Goal: Information Seeking & Learning: Learn about a topic

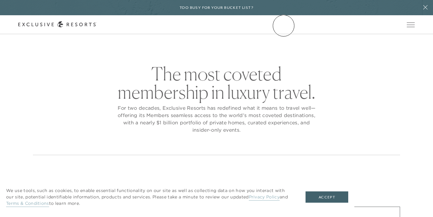
checkbox input "false"
click at [0, 0] on link "The Collection" at bounding box center [0, 0] width 0 height 0
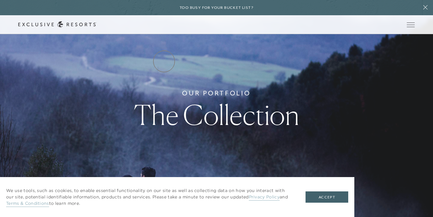
click at [0, 0] on link "Residence Collection" at bounding box center [0, 0] width 0 height 0
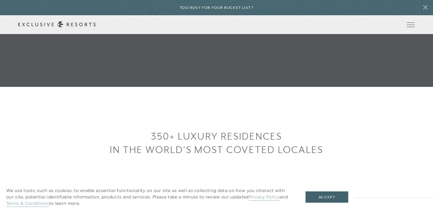
scroll to position [131, 0]
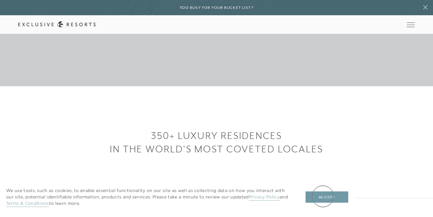
click at [323, 196] on button "Accept" at bounding box center [327, 198] width 43 height 12
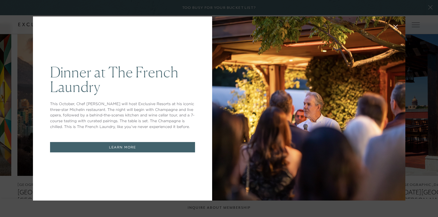
scroll to position [0, 0]
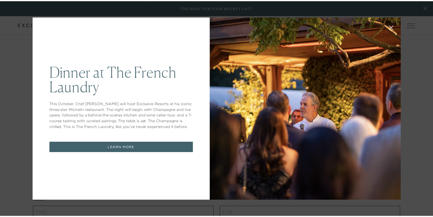
click at [393, 28] on icon at bounding box center [395, 28] width 4 height 4
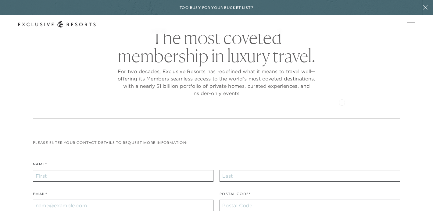
scroll to position [36, 0]
click at [0, 0] on link "Residence Collection" at bounding box center [0, 0] width 0 height 0
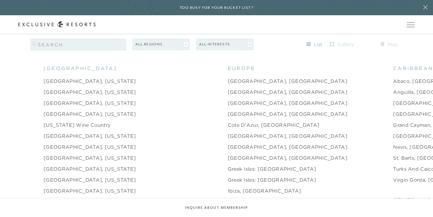
scroll to position [592, 0]
click at [393, 78] on link "Abaco, [GEOGRAPHIC_DATA]" at bounding box center [432, 81] width 78 height 7
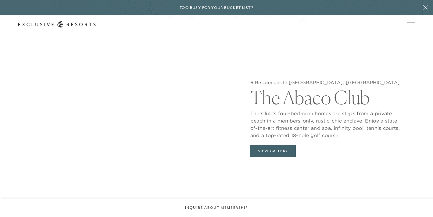
scroll to position [572, 0]
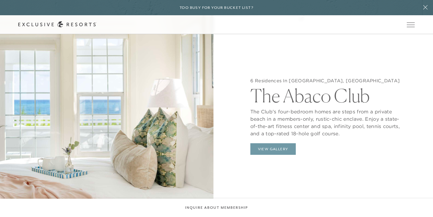
click at [272, 145] on button "View Gallery" at bounding box center [273, 149] width 46 height 12
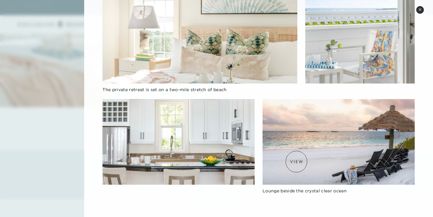
scroll to position [700, 0]
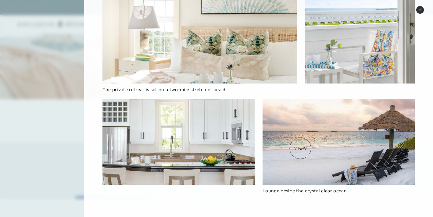
click at [301, 148] on img at bounding box center [339, 142] width 152 height 86
click at [304, 140] on img at bounding box center [339, 142] width 152 height 86
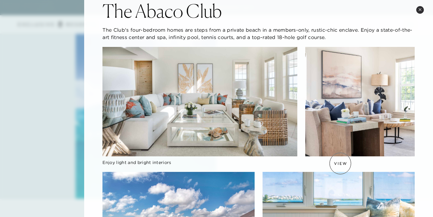
scroll to position [0, 0]
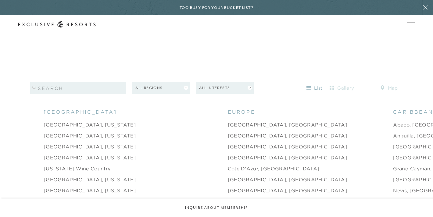
scroll to position [549, 0]
click at [393, 154] on link "[GEOGRAPHIC_DATA]" at bounding box center [422, 157] width 58 height 7
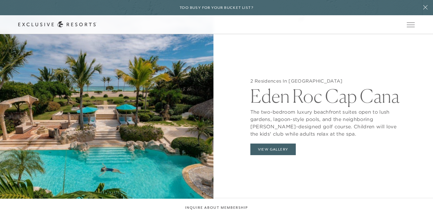
scroll to position [572, 0]
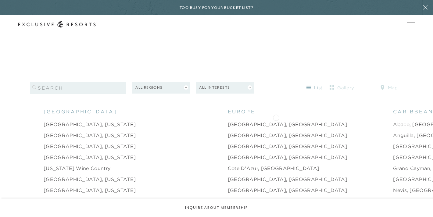
click at [393, 121] on link "Abaco, [GEOGRAPHIC_DATA]" at bounding box center [432, 124] width 78 height 7
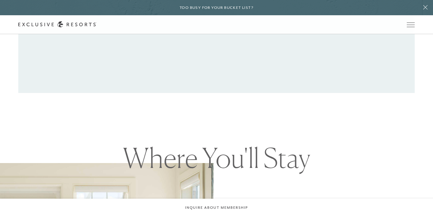
scroll to position [418, 0]
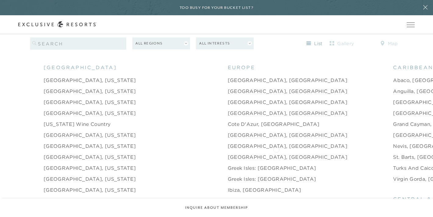
scroll to position [593, 0]
click at [393, 165] on link "Turks and Caicos" at bounding box center [415, 168] width 44 height 7
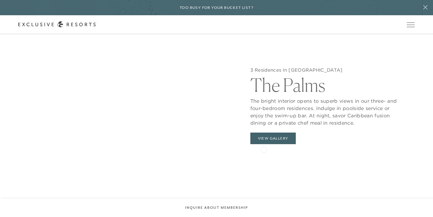
scroll to position [576, 0]
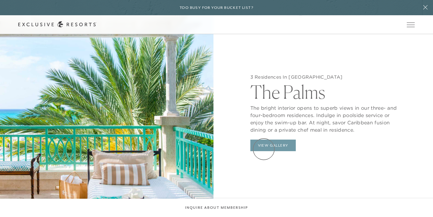
click at [264, 149] on button "View Gallery" at bounding box center [273, 146] width 46 height 12
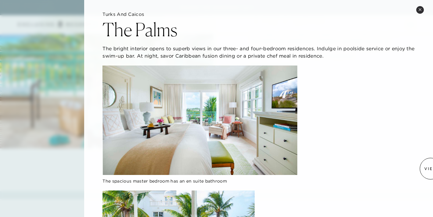
scroll to position [0, 0]
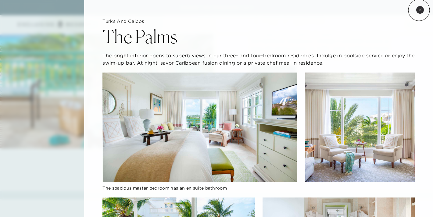
click at [419, 10] on icon at bounding box center [420, 9] width 2 height 2
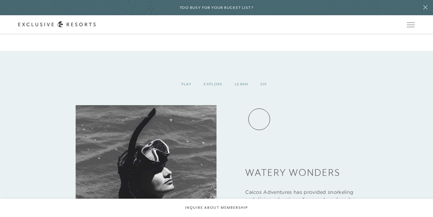
scroll to position [791, 0]
click at [212, 86] on div "Explore" at bounding box center [213, 84] width 31 height 18
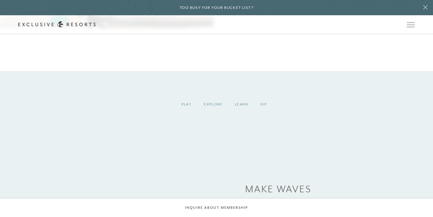
scroll to position [771, 0]
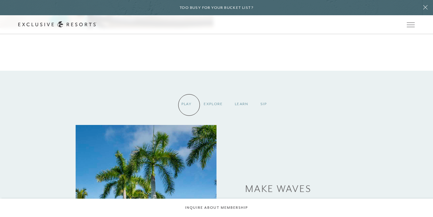
click at [189, 105] on div "Play" at bounding box center [186, 104] width 23 height 18
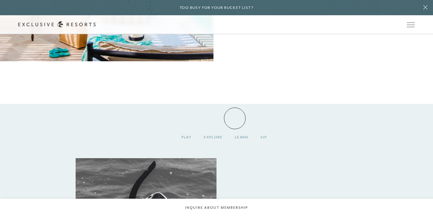
scroll to position [673, 0]
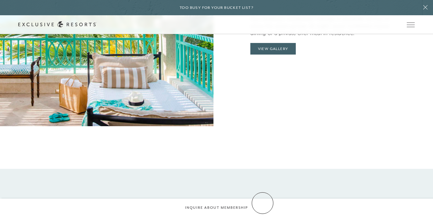
click at [263, 203] on div "Sip" at bounding box center [263, 202] width 19 height 18
click at [263, 202] on div "Sip" at bounding box center [263, 202] width 19 height 18
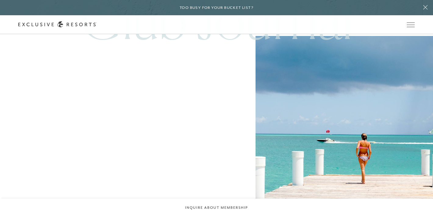
scroll to position [1443, 0]
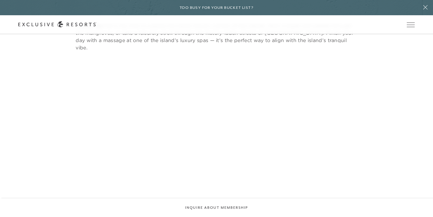
scroll to position [1384, 0]
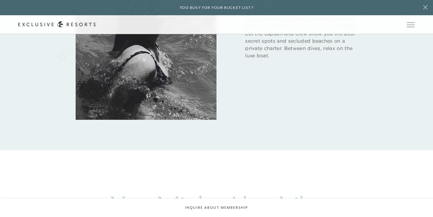
scroll to position [961, 0]
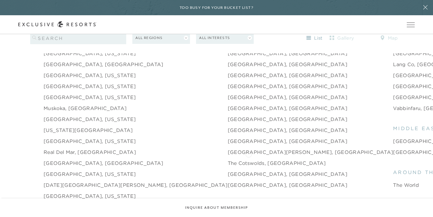
scroll to position [832, 0]
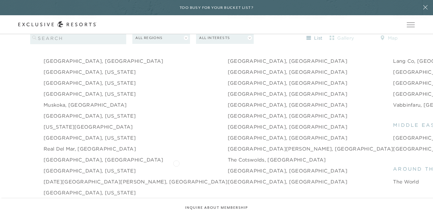
click at [228, 167] on link "[GEOGRAPHIC_DATA], [GEOGRAPHIC_DATA]" at bounding box center [288, 170] width 120 height 7
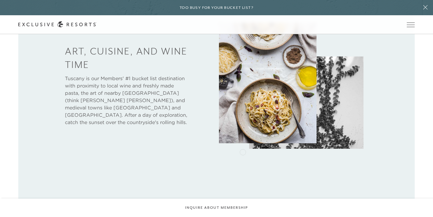
scroll to position [304, 0]
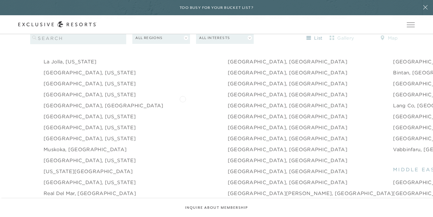
scroll to position [787, 0]
click at [228, 124] on link "[GEOGRAPHIC_DATA], [GEOGRAPHIC_DATA]" at bounding box center [288, 127] width 120 height 7
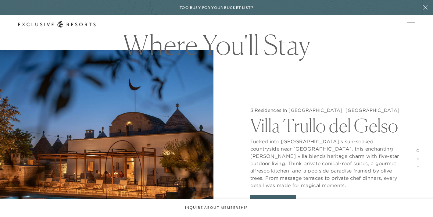
scroll to position [560, 0]
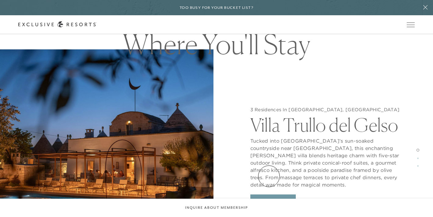
click at [269, 195] on button "View Gallery" at bounding box center [273, 201] width 46 height 12
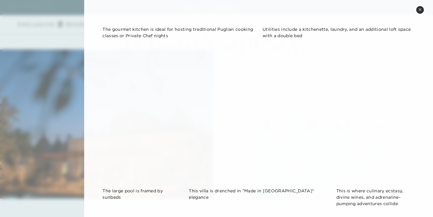
scroll to position [683, 0]
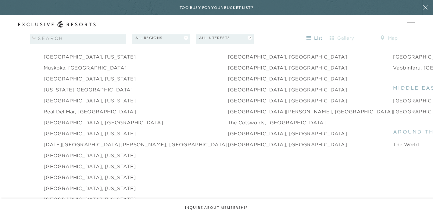
scroll to position [870, 0]
click at [64, 118] on link "[GEOGRAPHIC_DATA], [GEOGRAPHIC_DATA]" at bounding box center [104, 121] width 120 height 7
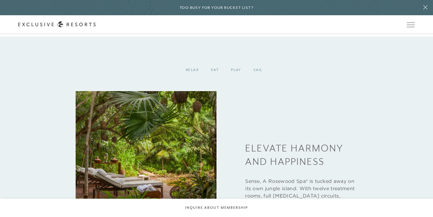
scroll to position [780, 0]
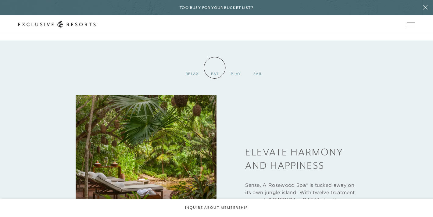
click at [0, 0] on link "How it works" at bounding box center [0, 0] width 0 height 0
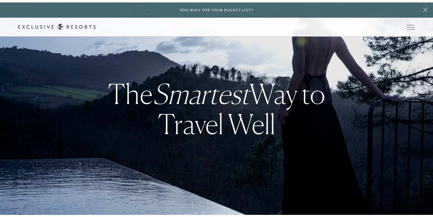
scroll to position [780, 0]
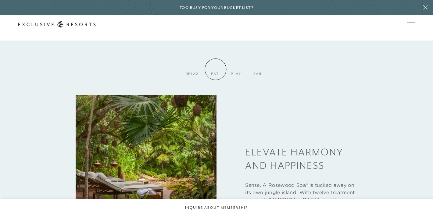
click at [216, 69] on div "EAT" at bounding box center [215, 74] width 20 height 18
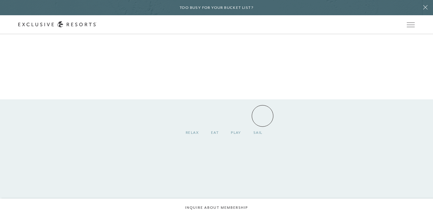
scroll to position [721, 0]
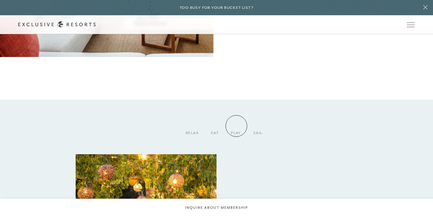
click at [236, 126] on div "PLAY" at bounding box center [236, 133] width 23 height 18
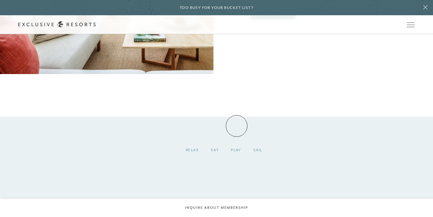
scroll to position [702, 0]
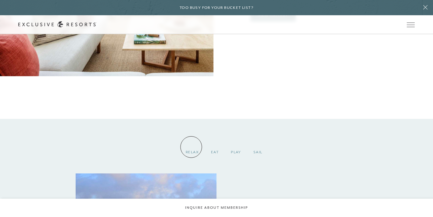
click at [191, 147] on div "RELAX" at bounding box center [192, 152] width 25 height 18
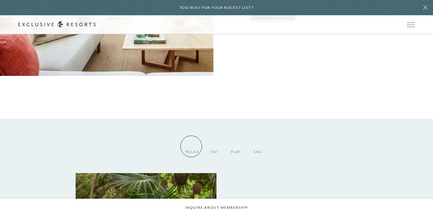
scroll to position [700, 0]
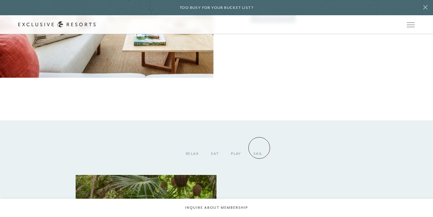
click at [259, 148] on div "SAIL" at bounding box center [257, 154] width 21 height 18
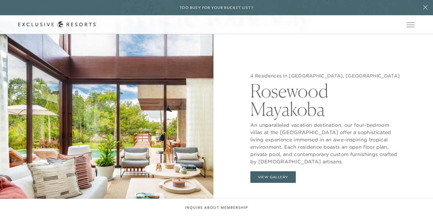
scroll to position [535, 0]
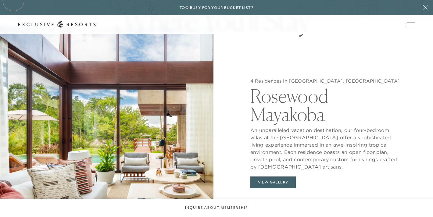
scroll to position [870, 0]
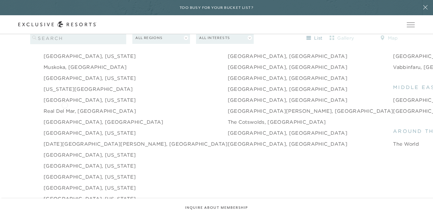
click at [65, 107] on link "Real del Mar, [GEOGRAPHIC_DATA]" at bounding box center [90, 110] width 92 height 7
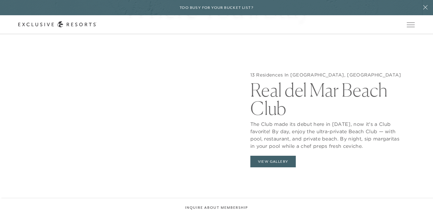
scroll to position [570, 0]
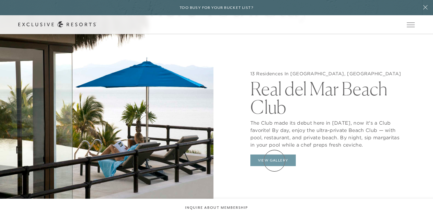
click at [275, 161] on button "View Gallery" at bounding box center [273, 161] width 46 height 12
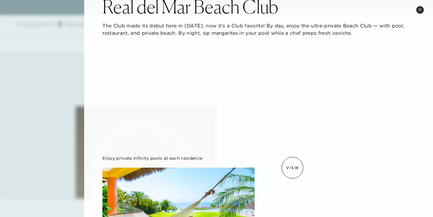
scroll to position [0, 0]
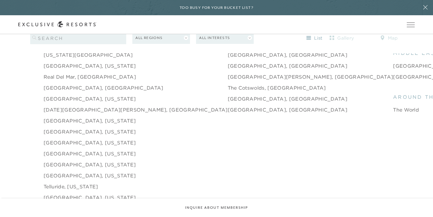
scroll to position [899, 0]
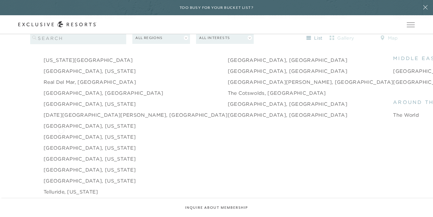
click at [61, 133] on link "[GEOGRAPHIC_DATA], [US_STATE]" at bounding box center [90, 136] width 92 height 7
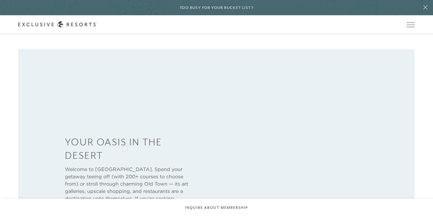
scroll to position [209, 0]
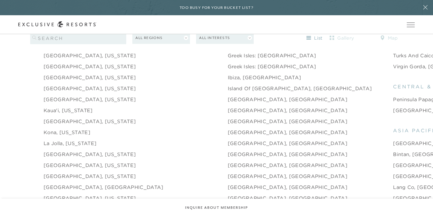
scroll to position [707, 0]
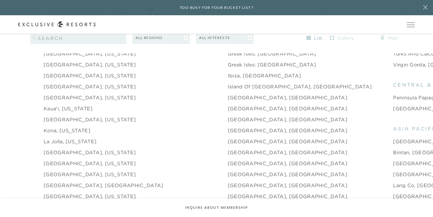
click at [52, 83] on link "[GEOGRAPHIC_DATA], [US_STATE]" at bounding box center [90, 86] width 92 height 7
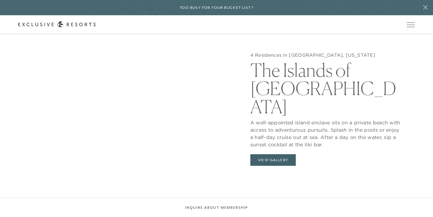
scroll to position [589, 0]
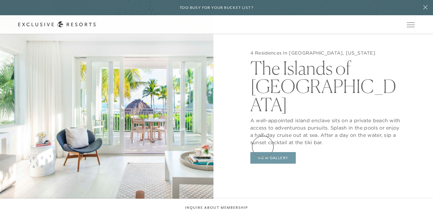
click at [263, 152] on button "View Gallery" at bounding box center [273, 158] width 46 height 12
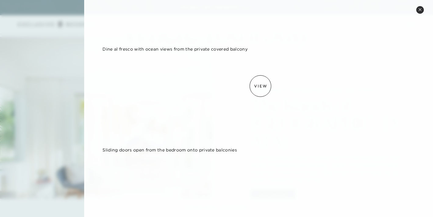
scroll to position [0, 0]
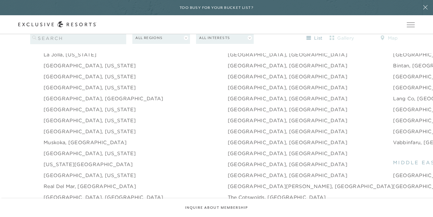
scroll to position [790, 0]
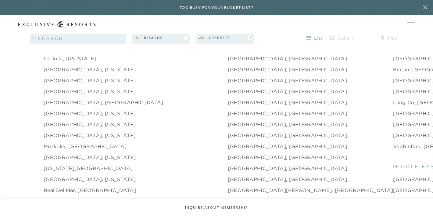
click at [63, 99] on link "[GEOGRAPHIC_DATA], [GEOGRAPHIC_DATA]" at bounding box center [104, 102] width 120 height 7
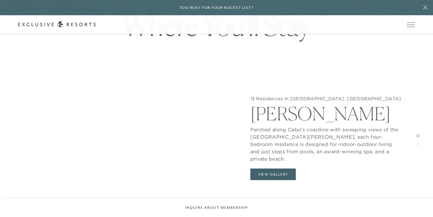
scroll to position [552, 0]
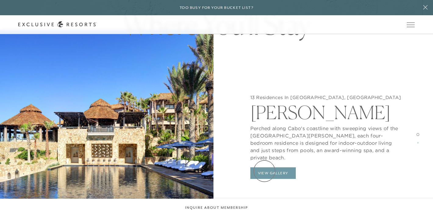
click at [265, 171] on button "View Gallery" at bounding box center [273, 173] width 46 height 12
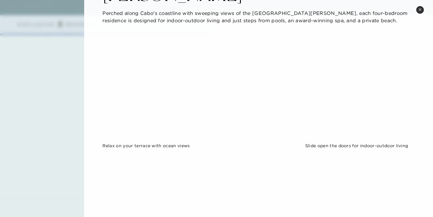
scroll to position [0, 0]
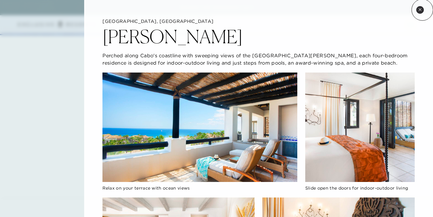
click at [423, 10] on button "Close quickview" at bounding box center [420, 10] width 8 height 8
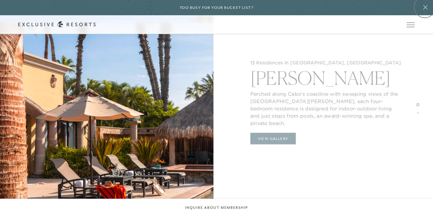
click at [425, 7] on icon at bounding box center [425, 7] width 4 height 4
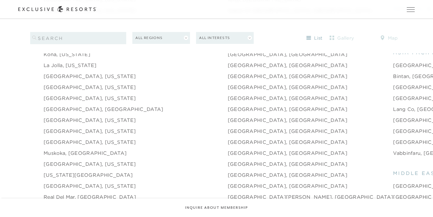
scroll to position [787, 0]
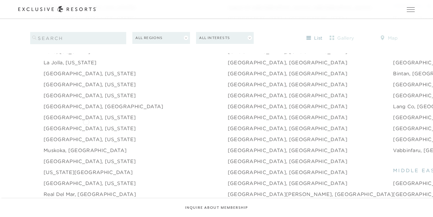
click at [86, 125] on link "[GEOGRAPHIC_DATA], [US_STATE]" at bounding box center [90, 128] width 92 height 7
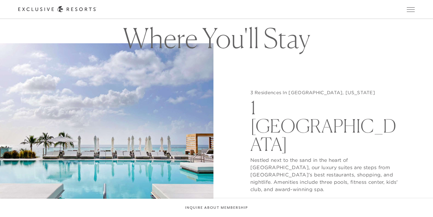
scroll to position [553, 0]
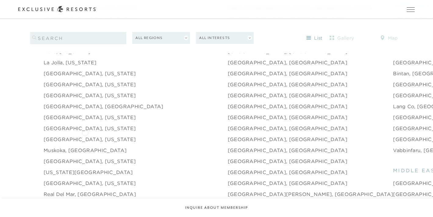
click at [85, 136] on link "[GEOGRAPHIC_DATA], [US_STATE]" at bounding box center [90, 139] width 92 height 7
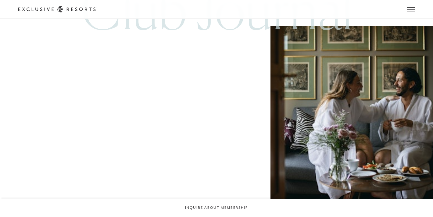
scroll to position [1473, 0]
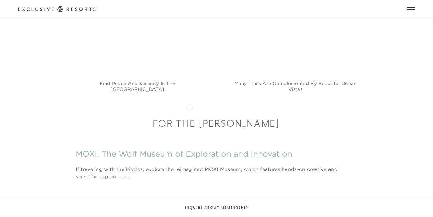
scroll to position [2597, 0]
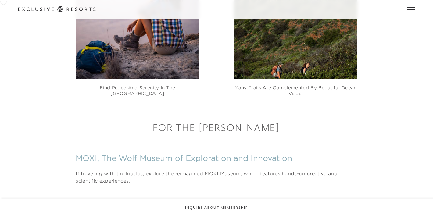
scroll to position [1473, 0]
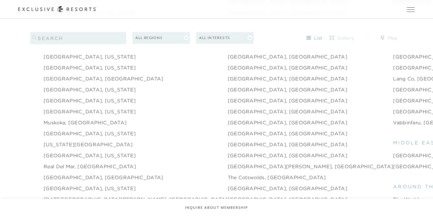
scroll to position [815, 0]
click at [73, 163] on link "Real del Mar, [GEOGRAPHIC_DATA]" at bounding box center [90, 166] width 92 height 7
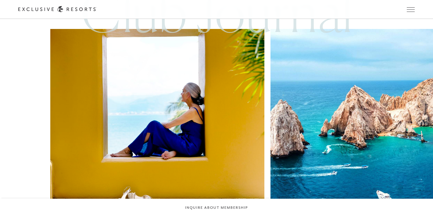
scroll to position [1449, 0]
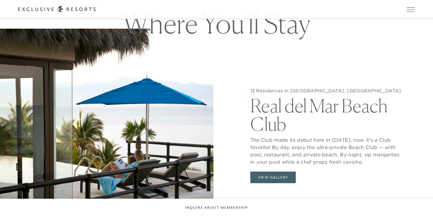
scroll to position [552, 0]
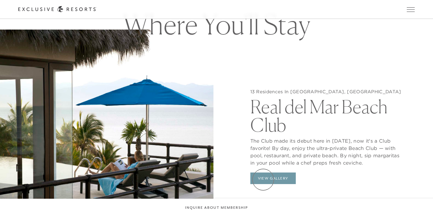
click at [263, 180] on button "View Gallery" at bounding box center [273, 179] width 46 height 12
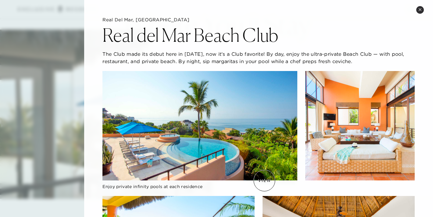
scroll to position [2, 0]
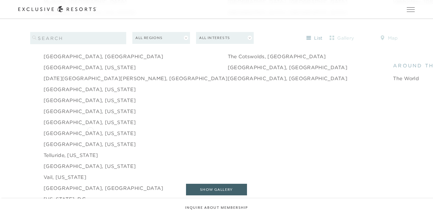
scroll to position [929, 0]
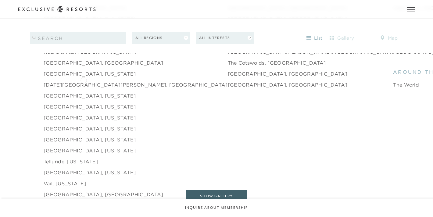
click at [84, 81] on link "[DATE][GEOGRAPHIC_DATA][PERSON_NAME], [GEOGRAPHIC_DATA]" at bounding box center [136, 84] width 184 height 7
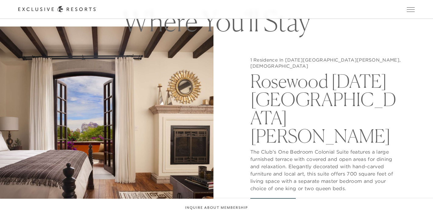
scroll to position [557, 0]
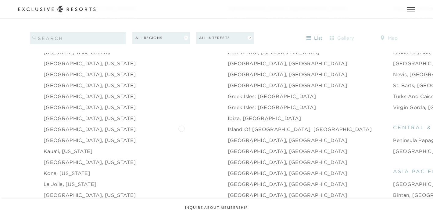
scroll to position [669, 0]
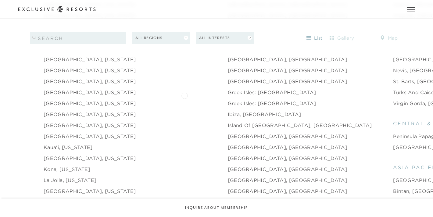
click at [228, 100] on link "Greek Isles: [GEOGRAPHIC_DATA]" at bounding box center [272, 103] width 88 height 7
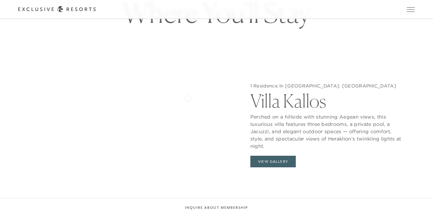
scroll to position [559, 0]
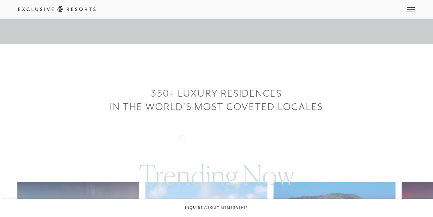
scroll to position [160, 0]
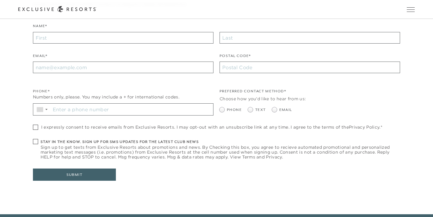
scroll to position [36, 0]
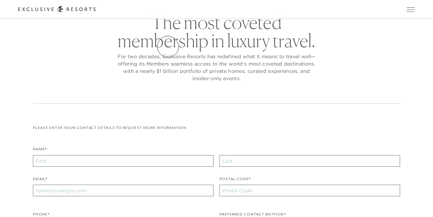
click at [0, 0] on link "Residence Collection" at bounding box center [0, 0] width 0 height 0
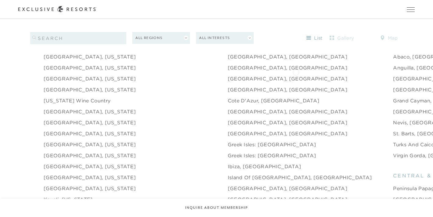
scroll to position [619, 0]
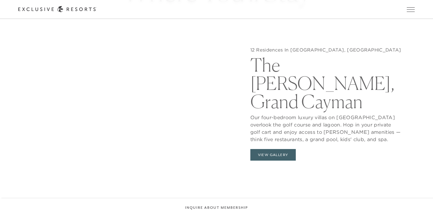
scroll to position [586, 0]
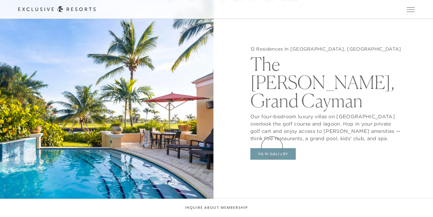
click at [272, 148] on button "View Gallery" at bounding box center [273, 154] width 46 height 12
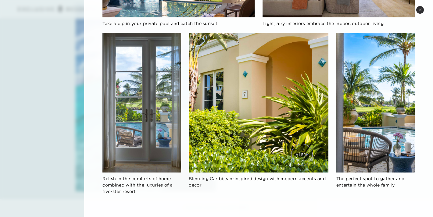
scroll to position [893, 0]
click at [419, 13] on button "Close quickview" at bounding box center [420, 10] width 8 height 8
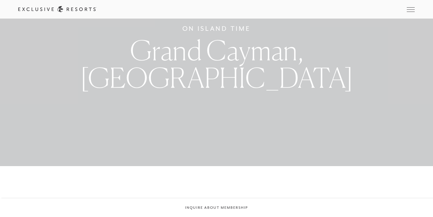
scroll to position [0, 0]
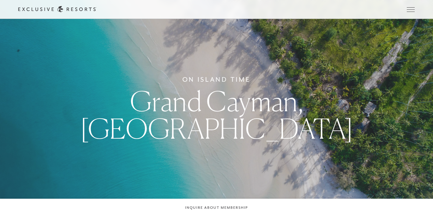
scroll to position [160, 0]
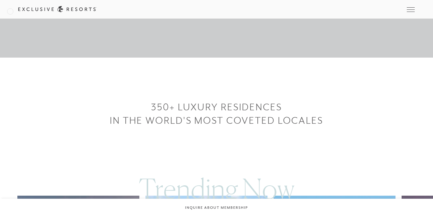
scroll to position [36, 0]
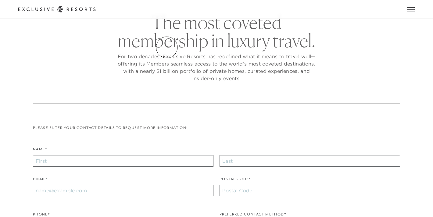
click at [0, 0] on link "Residence Collection" at bounding box center [0, 0] width 0 height 0
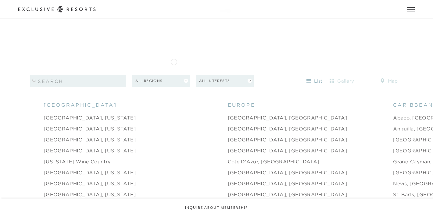
scroll to position [555, 0]
click at [393, 114] on link "Abaco, [GEOGRAPHIC_DATA]" at bounding box center [432, 117] width 78 height 7
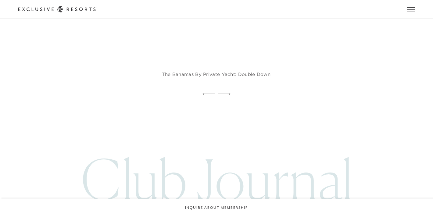
scroll to position [1279, 0]
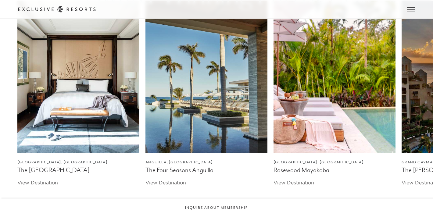
scroll to position [1237, 0]
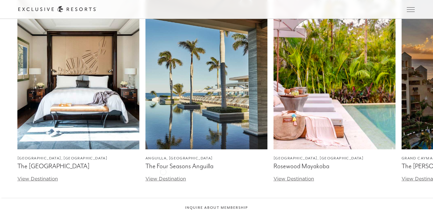
click at [163, 176] on link "View Destination" at bounding box center [166, 179] width 41 height 6
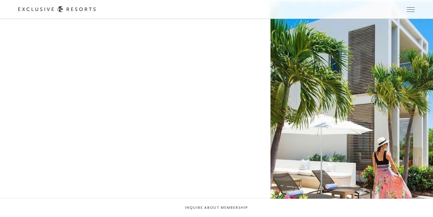
scroll to position [1485, 0]
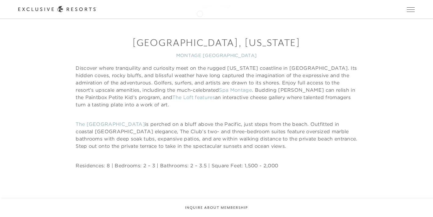
scroll to position [1956, 0]
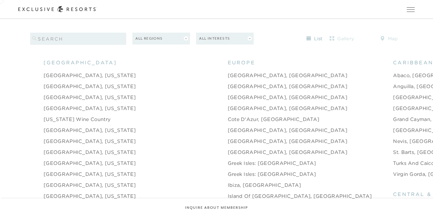
scroll to position [598, 0]
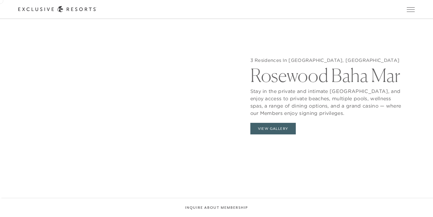
scroll to position [600, 0]
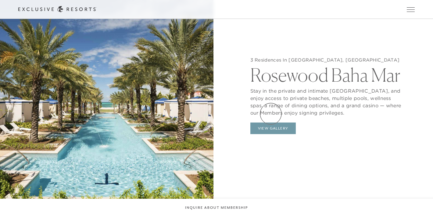
click at [271, 123] on button "View Gallery" at bounding box center [273, 129] width 46 height 12
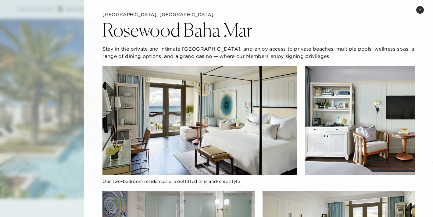
scroll to position [0, 0]
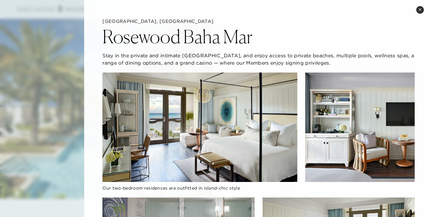
scroll to position [598, 0]
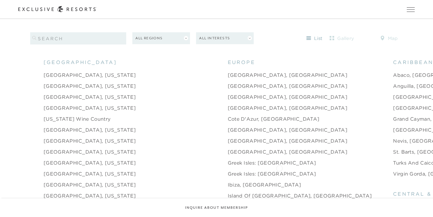
click at [393, 170] on link "Virgin Gorda, [GEOGRAPHIC_DATA]" at bounding box center [439, 173] width 93 height 7
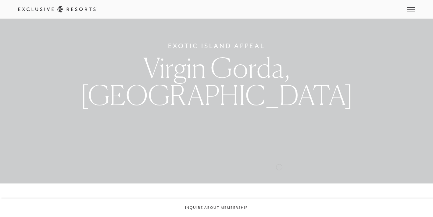
scroll to position [33, 0]
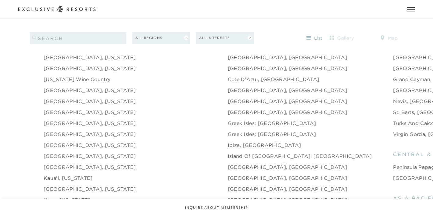
scroll to position [638, 0]
